Goal: Navigation & Orientation: Find specific page/section

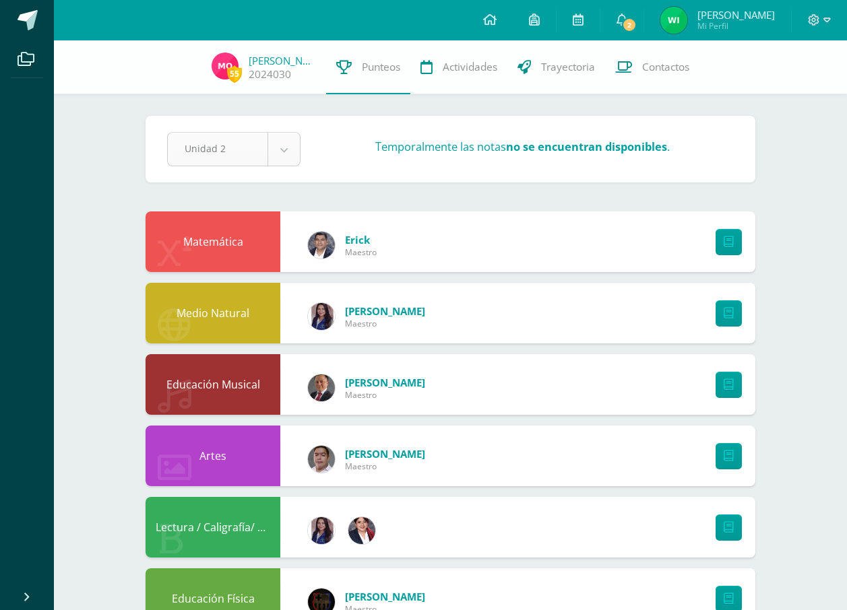
click at [288, 148] on body "Archivos Cerrar panel Configuración Cerrar sesión [PERSON_NAME] Mi Perfil 2 2 A…" at bounding box center [423, 506] width 847 height 1013
click at [627, 18] on icon at bounding box center [621, 19] width 11 height 12
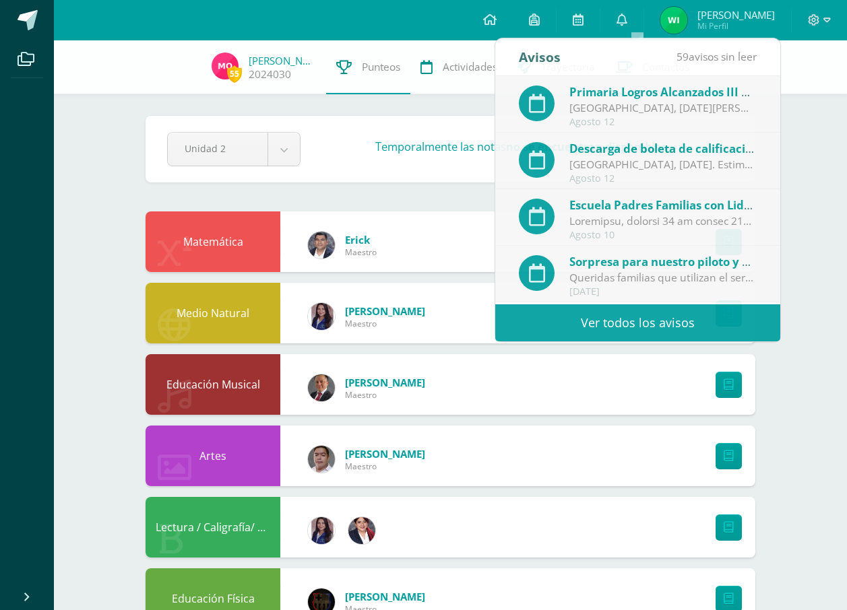
click at [803, 298] on div "55 [PERSON_NAME] 2024030 Punteos Actividades Trayectoria Contactos Pendiente Un…" at bounding box center [450, 526] width 793 height 973
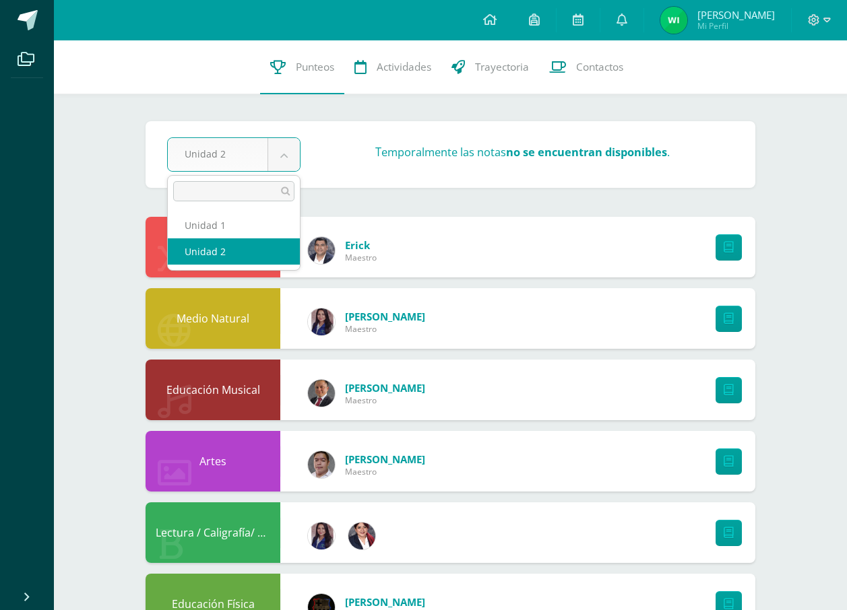
click at [280, 154] on body "Archivos Cerrar panel Configuración Cerrar sesión [PERSON_NAME] Mi Perfil 2 0 M…" at bounding box center [423, 509] width 847 height 1019
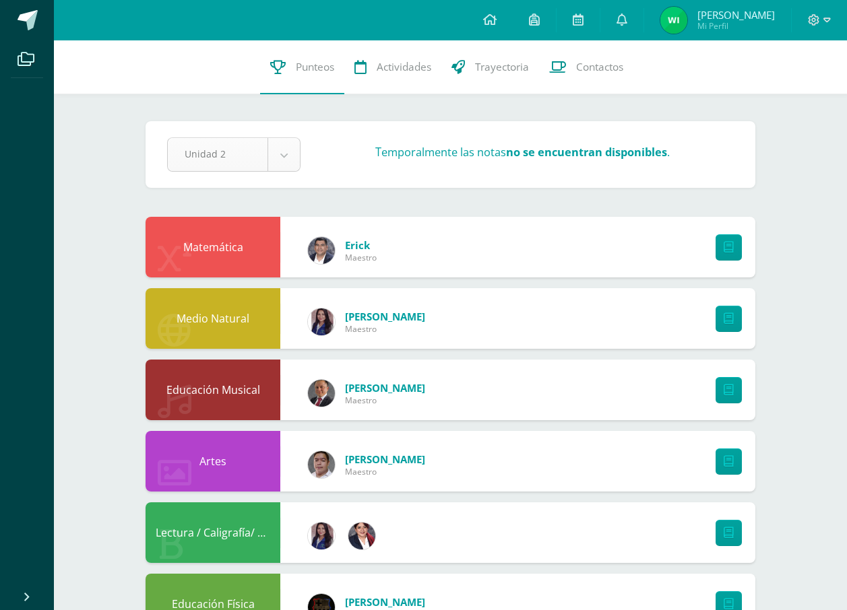
click at [280, 154] on body "Archivos Cerrar panel Configuración Cerrar sesión [PERSON_NAME] Mi Perfil 2 0 M…" at bounding box center [423, 509] width 847 height 1019
